Goal: Communication & Community: Share content

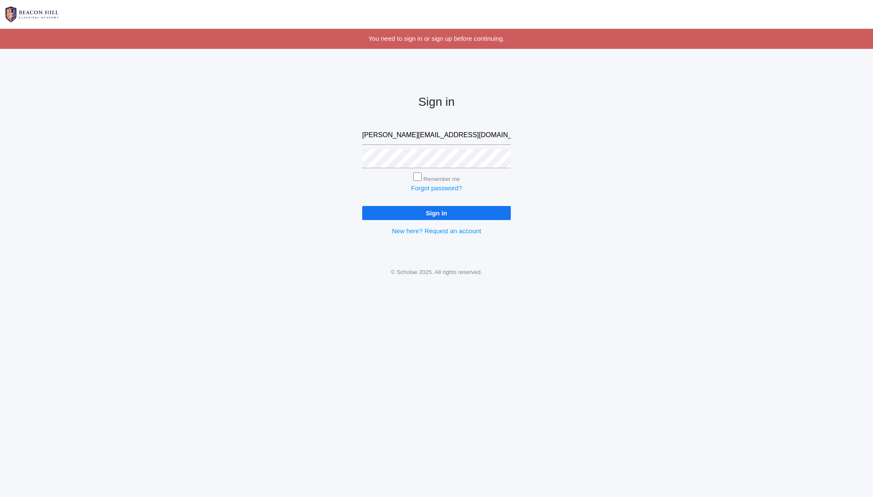
type input "[PERSON_NAME][EMAIL_ADDRESS][DOMAIN_NAME]"
click at [388, 212] on input "Sign in" at bounding box center [436, 213] width 149 height 14
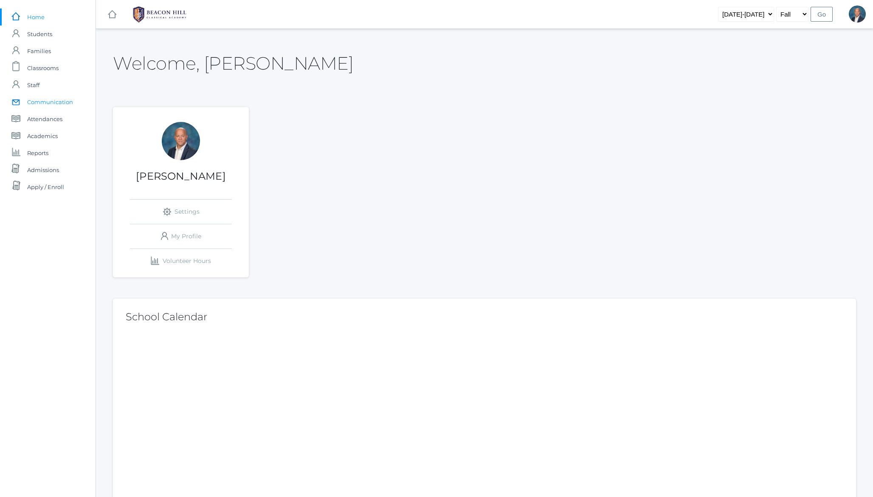
click at [49, 102] on span "Communication" at bounding box center [50, 101] width 46 height 17
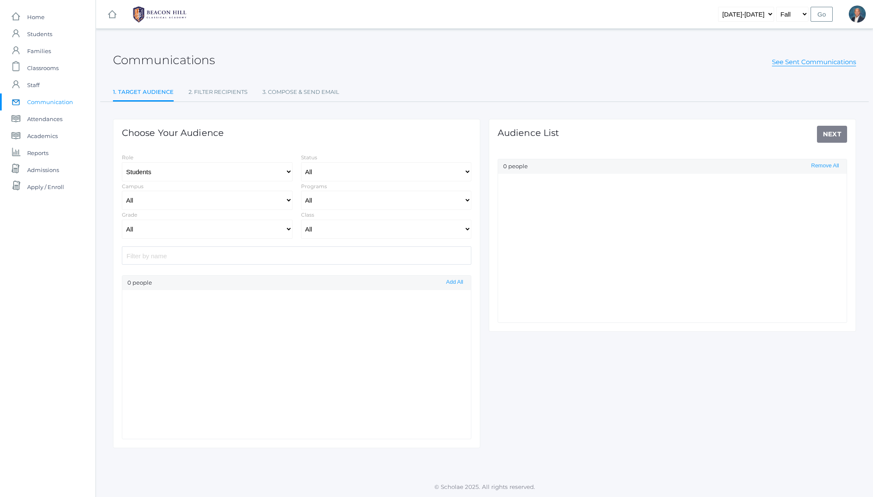
select select "Enrolled"
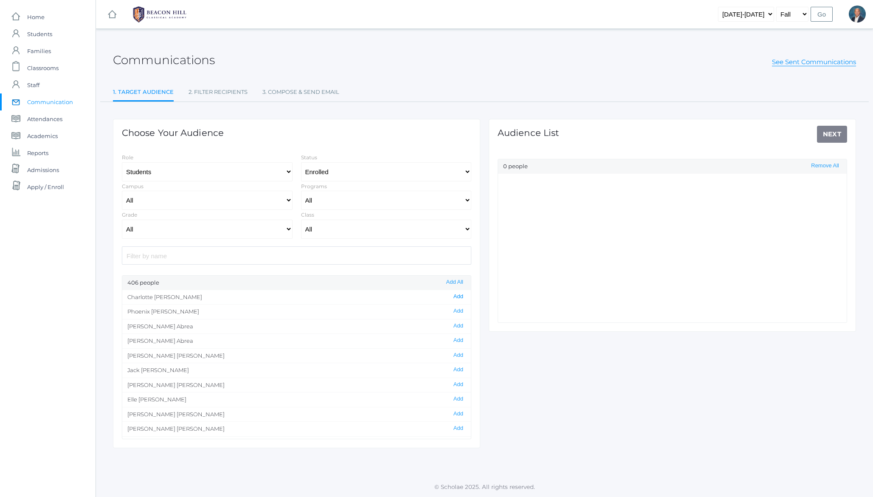
click at [461, 298] on button "Add" at bounding box center [458, 296] width 15 height 7
click at [829, 130] on link "Next" at bounding box center [832, 134] width 31 height 17
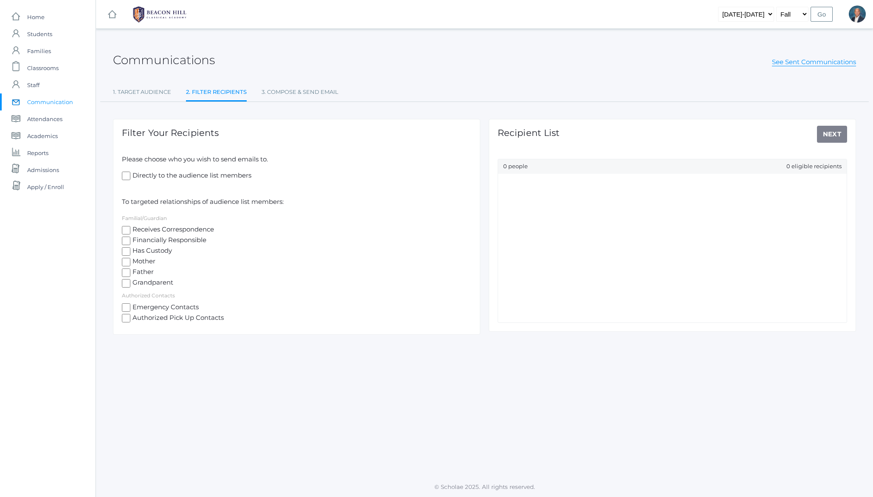
click at [146, 262] on span "Mother" at bounding box center [142, 262] width 25 height 11
click at [130, 262] on input "Mother" at bounding box center [126, 262] width 8 height 8
checkbox input "true"
click at [830, 136] on link "Next" at bounding box center [832, 134] width 31 height 17
select select "3"
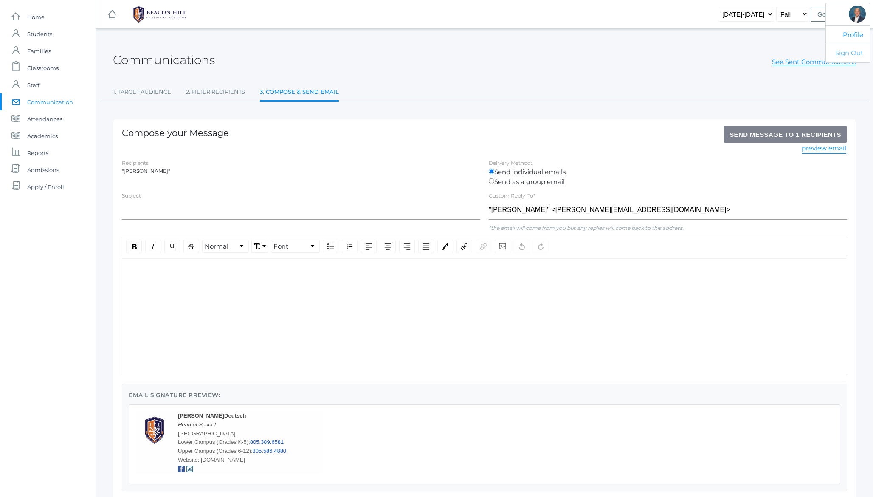
click at [850, 55] on link "Sign Out" at bounding box center [848, 53] width 44 height 19
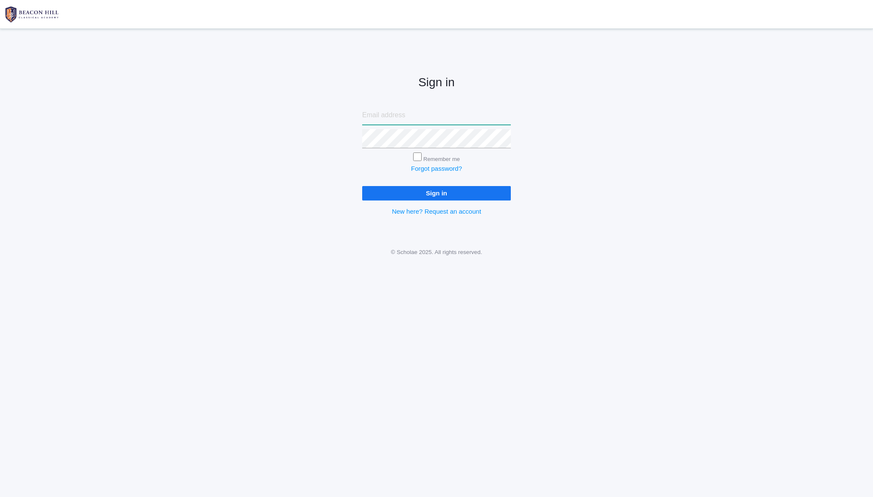
paste input "[EMAIL_ADDRESS][DOMAIN_NAME]"
type input "[EMAIL_ADDRESS][DOMAIN_NAME]"
click at [377, 197] on input "Sign in" at bounding box center [436, 193] width 149 height 14
